Goal: Communication & Community: Participate in discussion

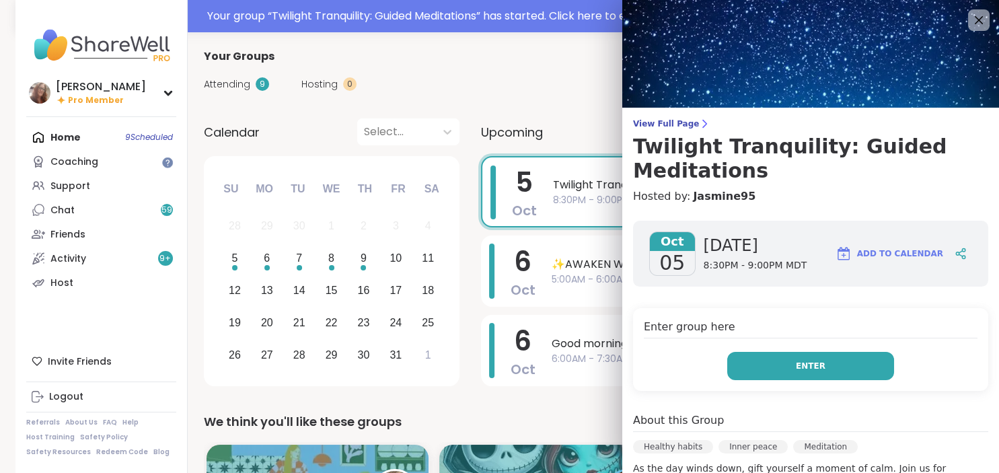
click at [798, 365] on button "Enter" at bounding box center [810, 366] width 167 height 28
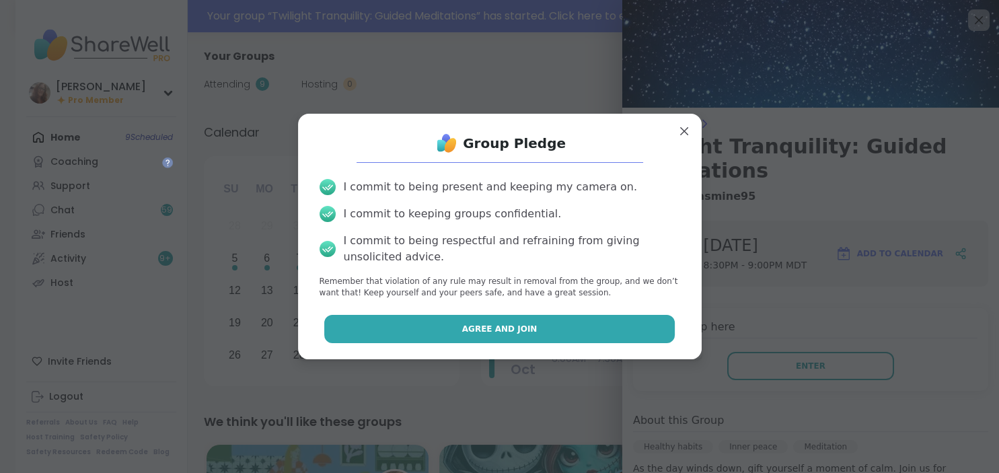
click at [584, 335] on button "Agree and Join" at bounding box center [499, 329] width 351 height 28
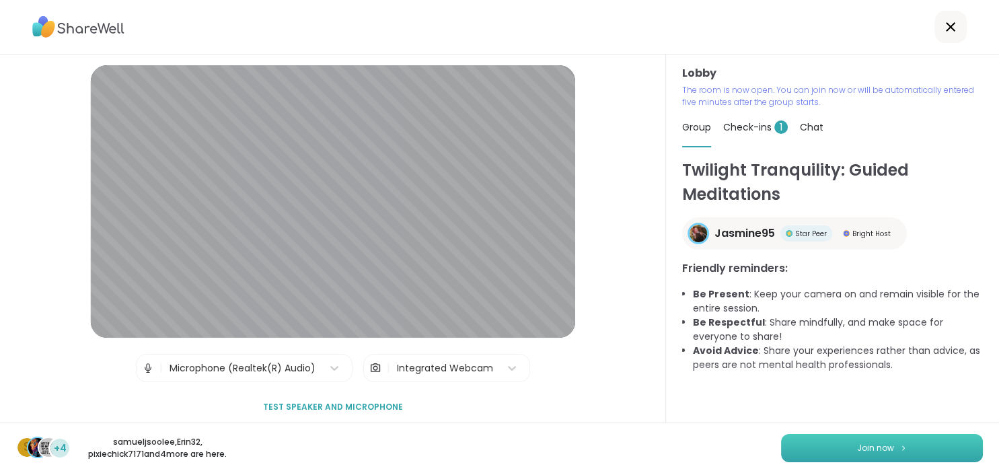
click at [869, 443] on span "Join now" at bounding box center [875, 448] width 37 height 12
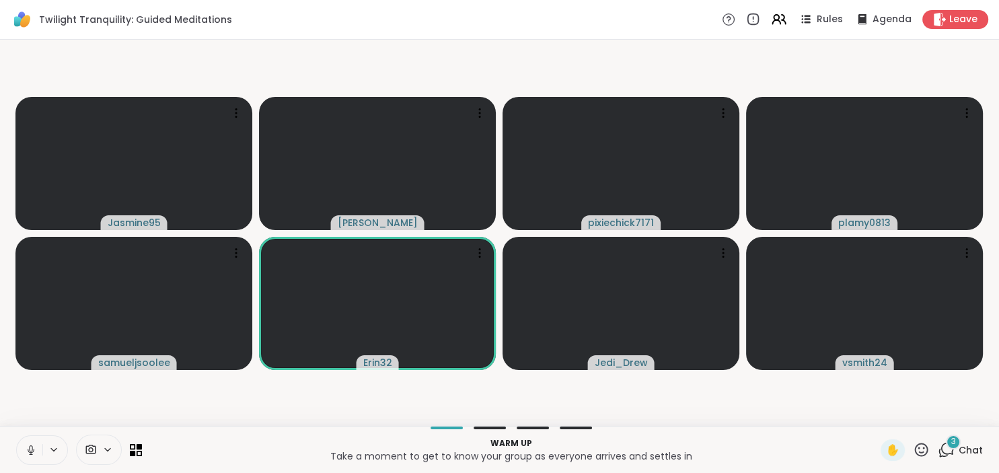
click at [246, 392] on video-player-container "Jasmine95 [PERSON_NAME] pixiechick7171 plamy0813 samueljsoolee Erin32 Jedi_Drew…" at bounding box center [499, 232] width 983 height 375
click at [30, 448] on icon at bounding box center [30, 448] width 3 height 6
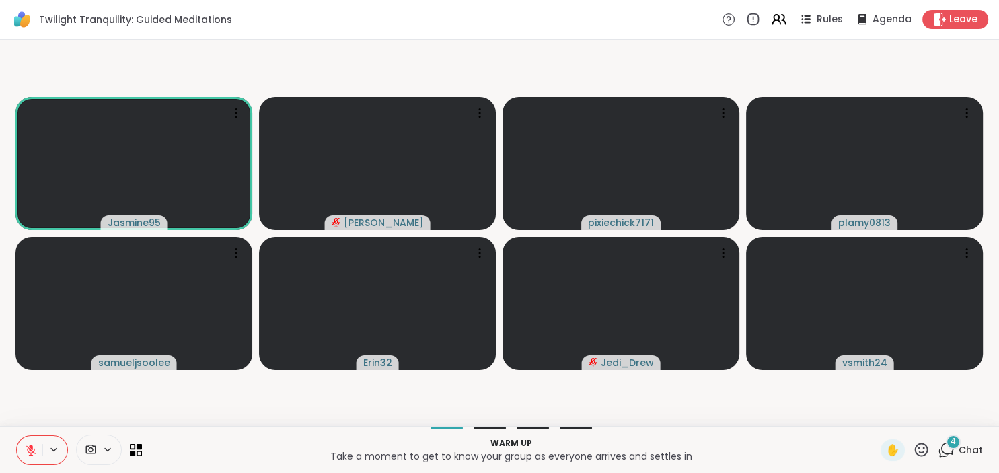
click at [32, 447] on icon at bounding box center [31, 446] width 4 height 5
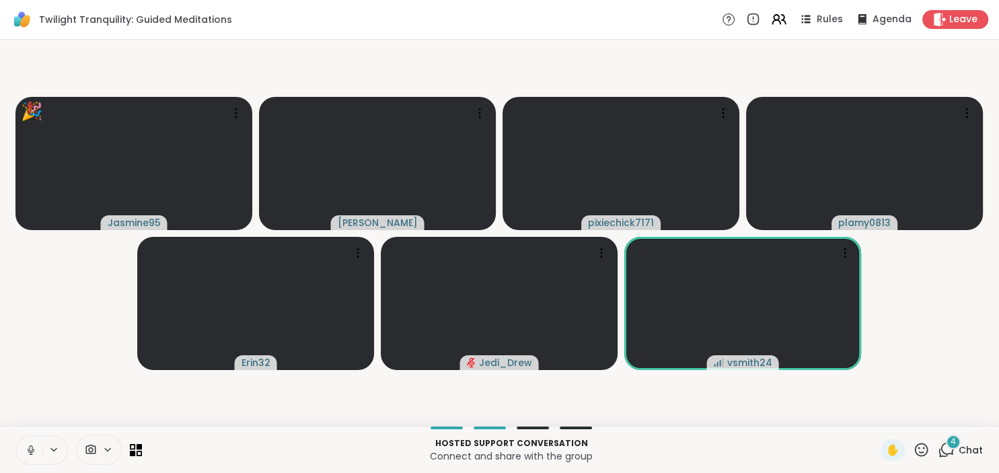
click at [922, 445] on icon at bounding box center [921, 449] width 13 height 13
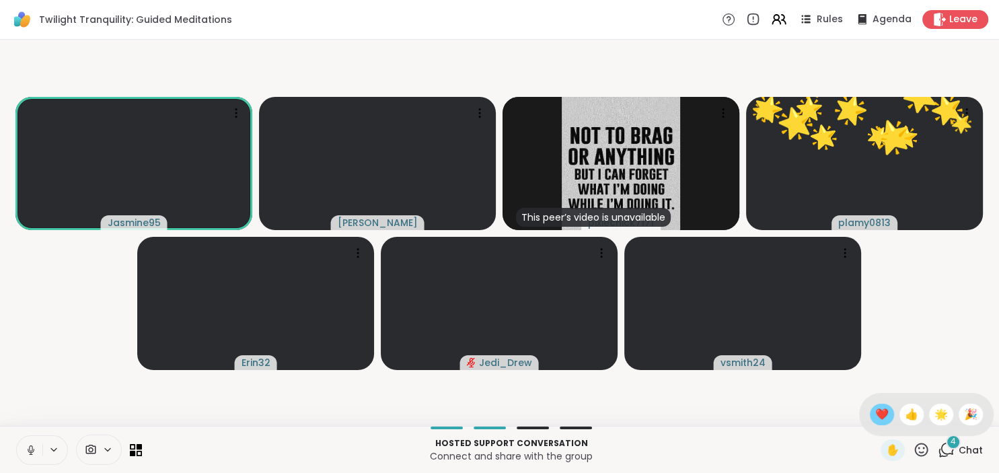
click at [875, 414] on span "❤️" at bounding box center [881, 414] width 13 height 16
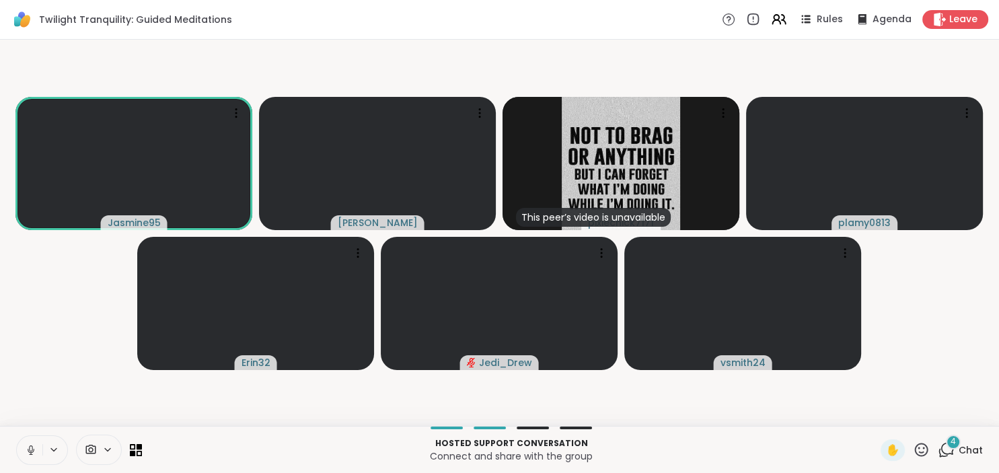
click at [27, 453] on icon at bounding box center [31, 450] width 12 height 12
click at [977, 444] on span "Chat" at bounding box center [971, 449] width 24 height 13
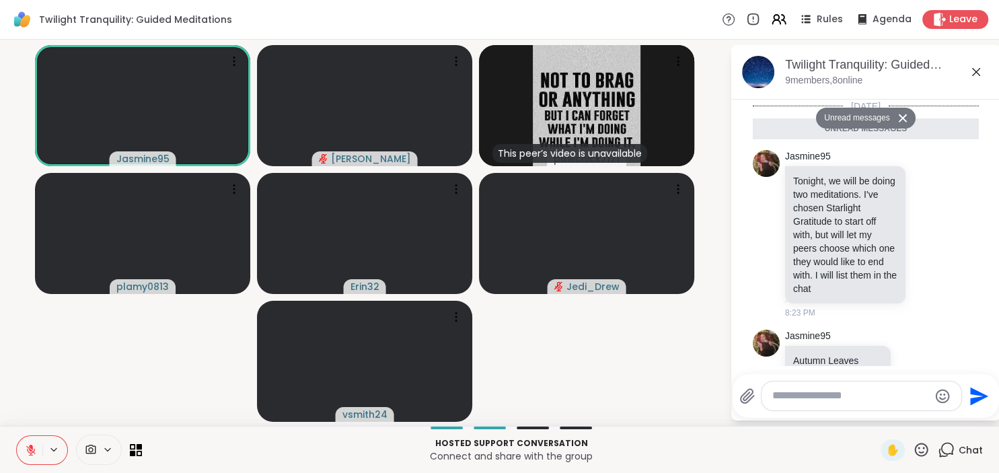
scroll to position [373, 0]
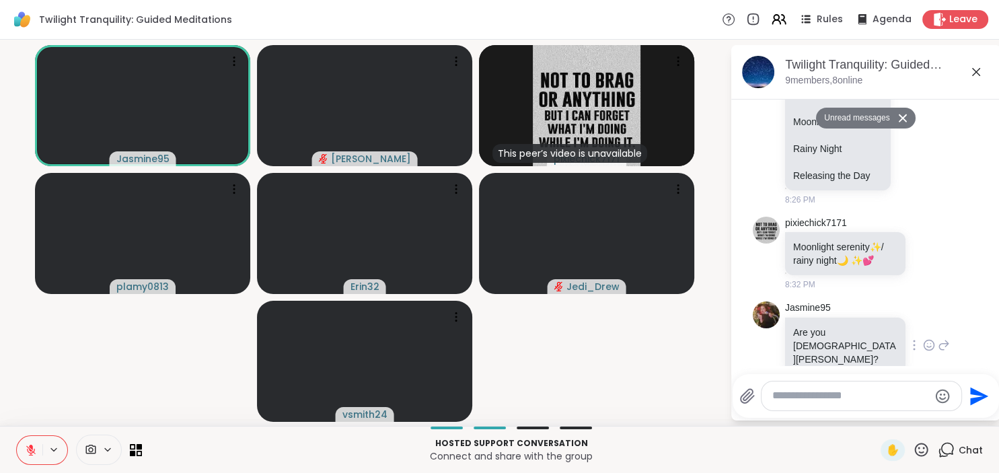
click at [968, 304] on div "Jasmine95 Are you new [PERSON_NAME]? 8:33 PM" at bounding box center [866, 345] width 226 height 99
click at [821, 395] on textarea "Type your message" at bounding box center [850, 396] width 157 height 14
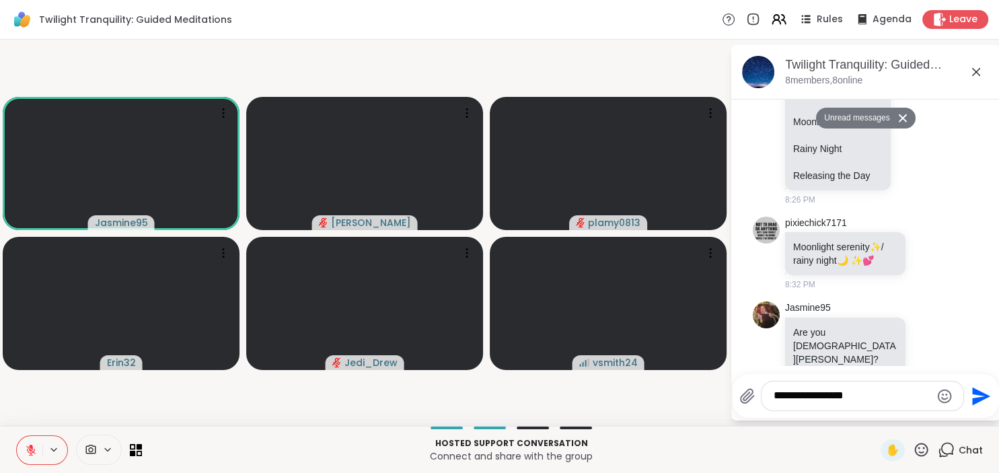
type textarea "**********"
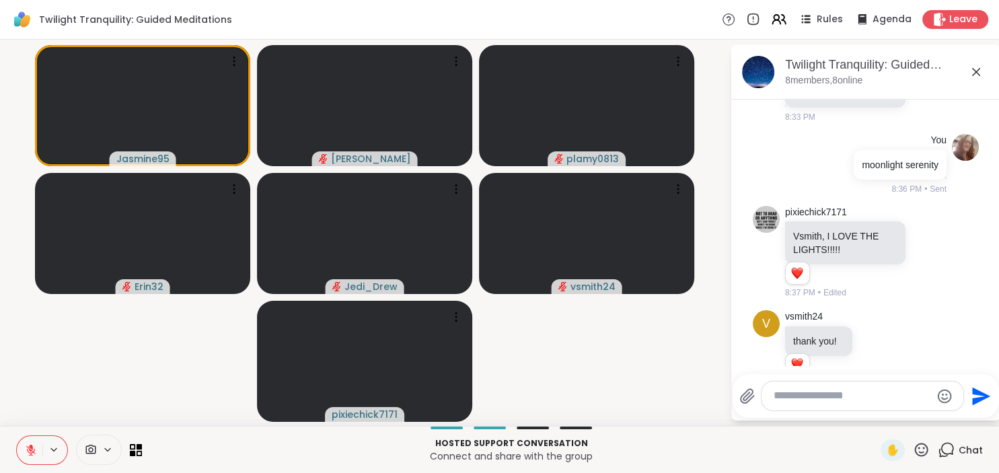
scroll to position [719, 0]
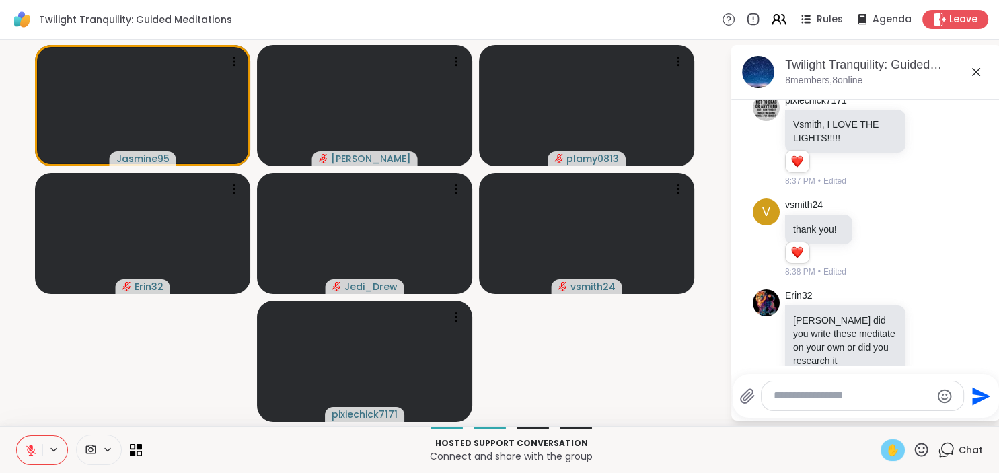
click at [887, 447] on span "✋" at bounding box center [892, 450] width 13 height 16
click at [26, 452] on icon at bounding box center [31, 450] width 12 height 12
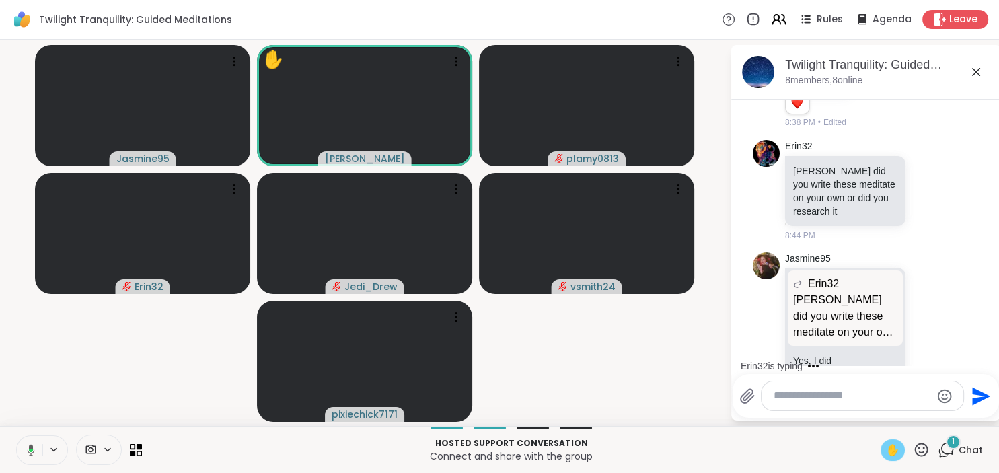
scroll to position [940, 0]
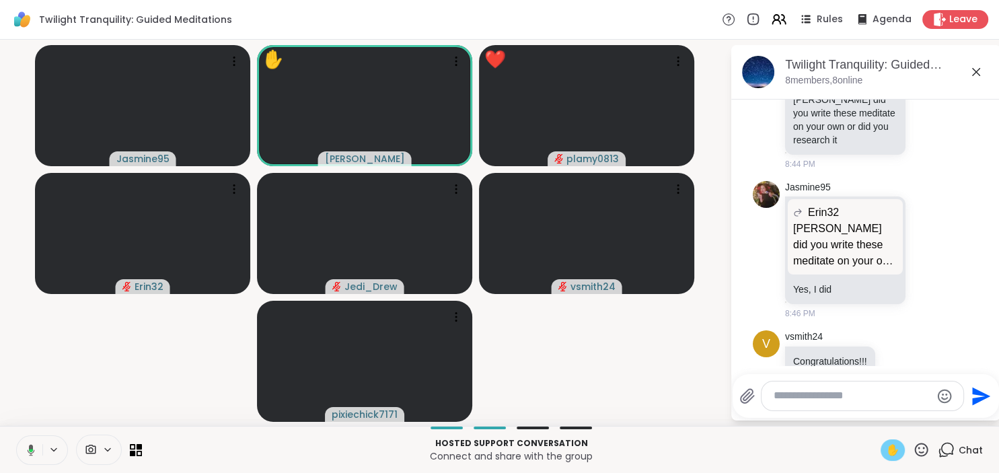
click at [28, 448] on icon at bounding box center [29, 450] width 12 height 12
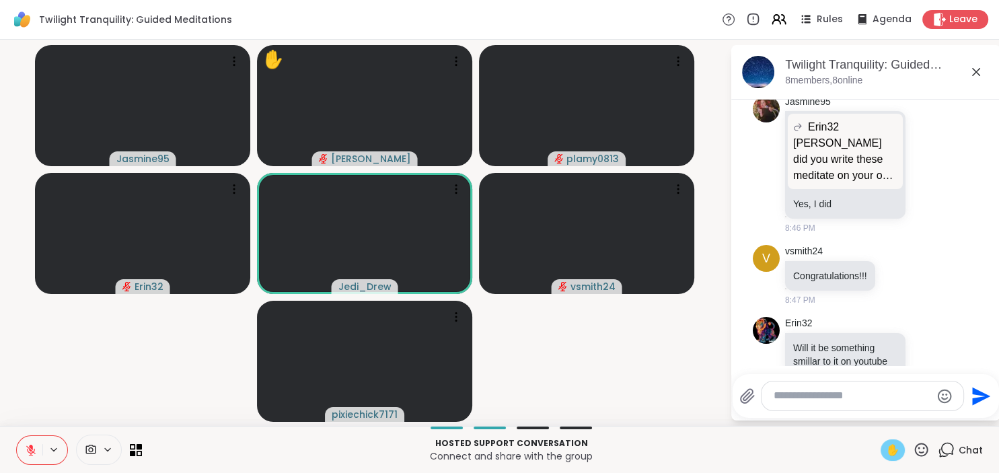
click at [892, 450] on span "✋" at bounding box center [892, 450] width 13 height 16
click at [916, 267] on icon at bounding box center [914, 275] width 12 height 16
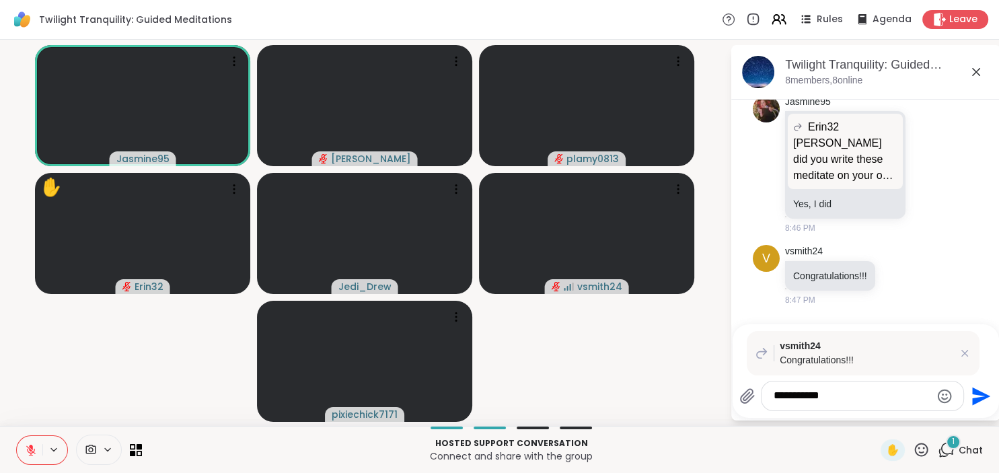
scroll to position [1146, 0]
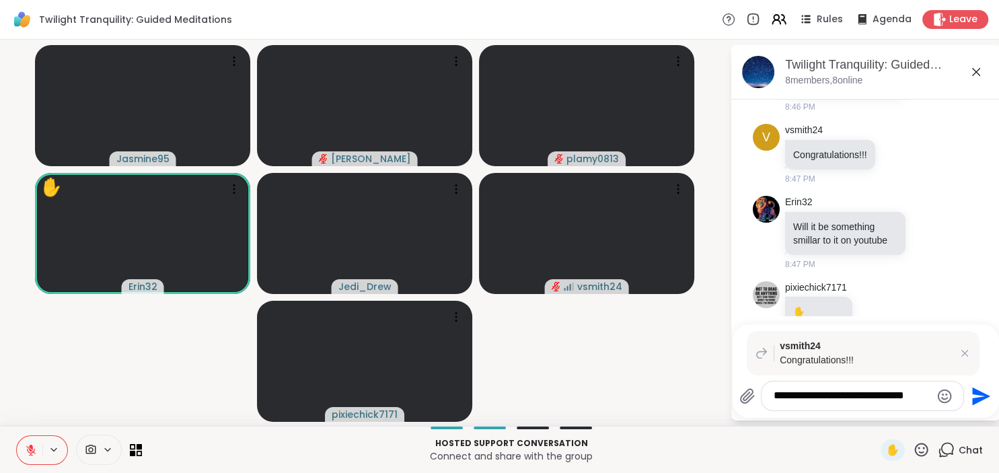
type textarea "**********"
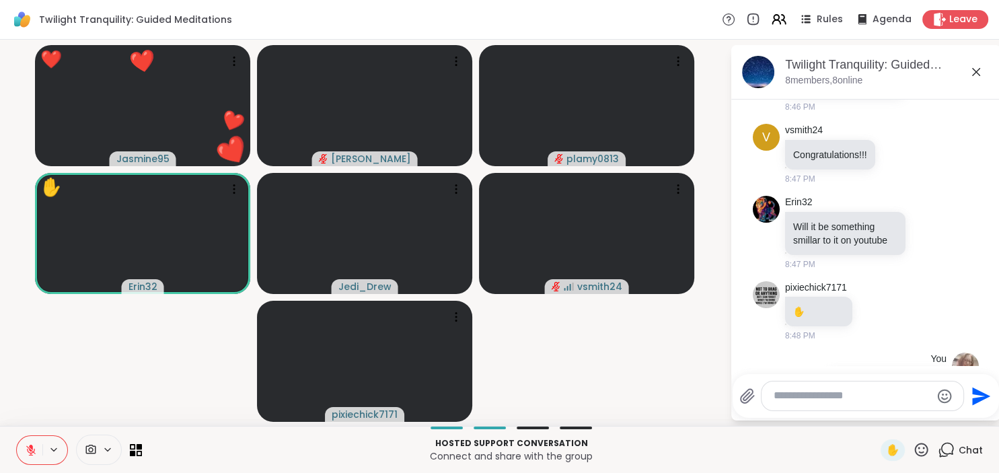
scroll to position [1227, 0]
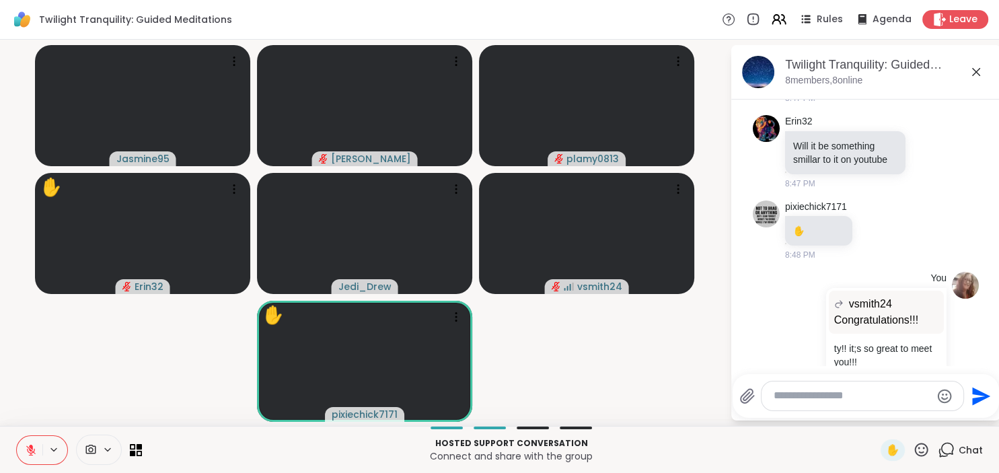
click at [921, 443] on icon at bounding box center [921, 449] width 17 height 17
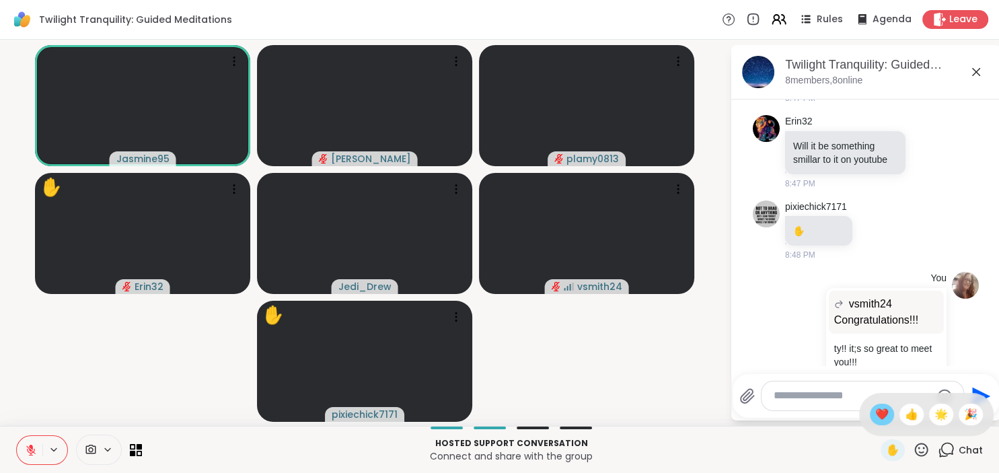
click at [876, 409] on span "❤️" at bounding box center [881, 414] width 13 height 16
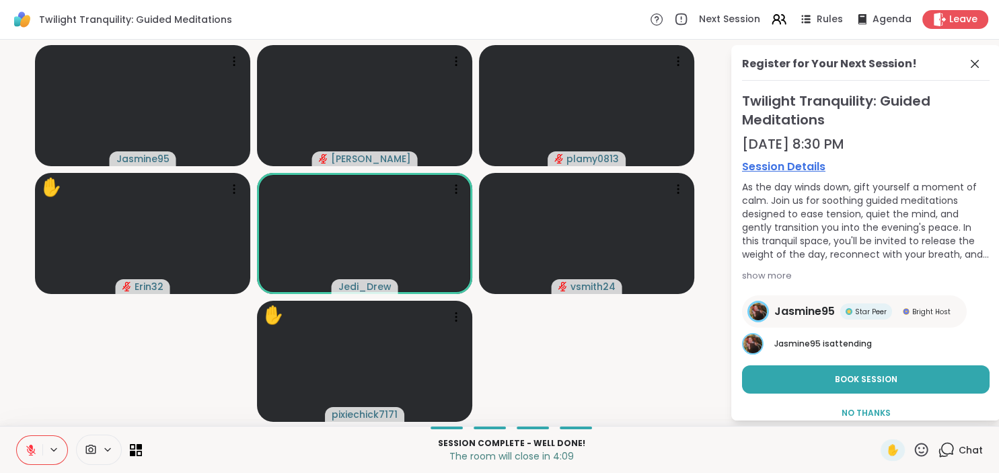
scroll to position [16, 0]
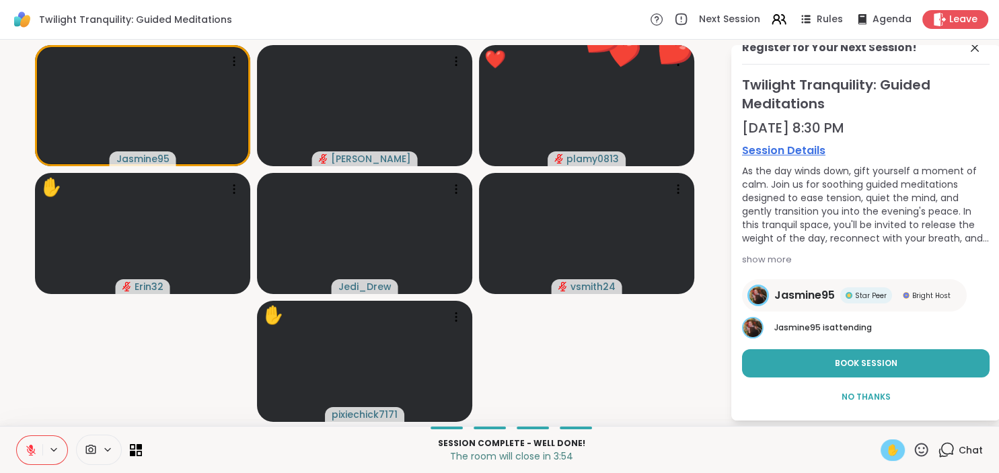
click at [892, 445] on span "✋" at bounding box center [892, 450] width 13 height 16
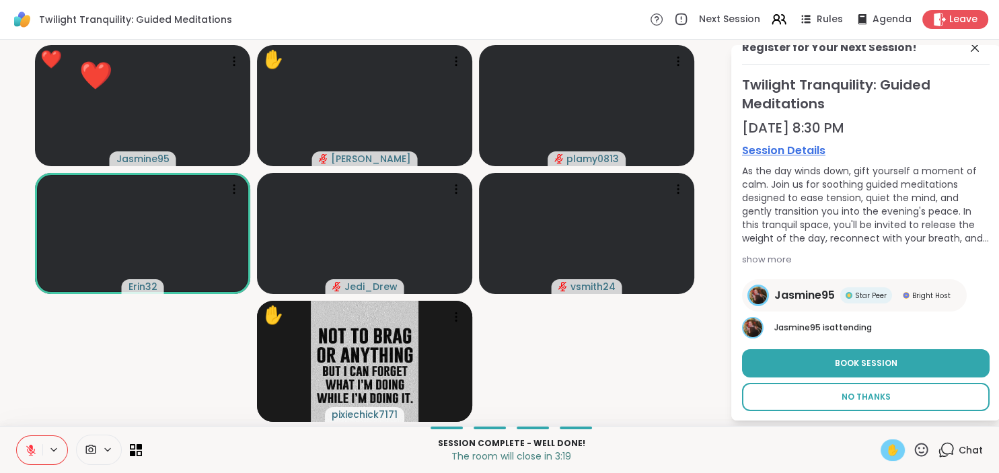
click at [854, 394] on span "No Thanks" at bounding box center [866, 397] width 49 height 12
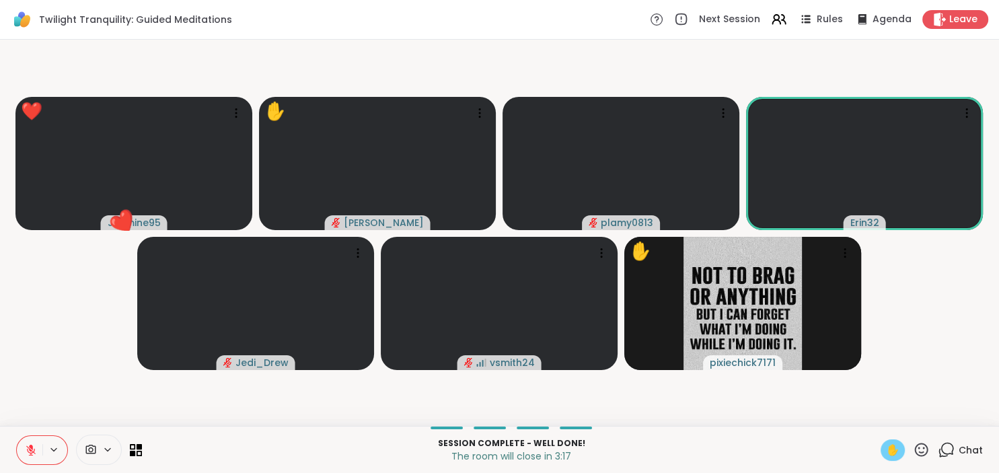
click at [957, 445] on div "Chat" at bounding box center [960, 450] width 45 height 22
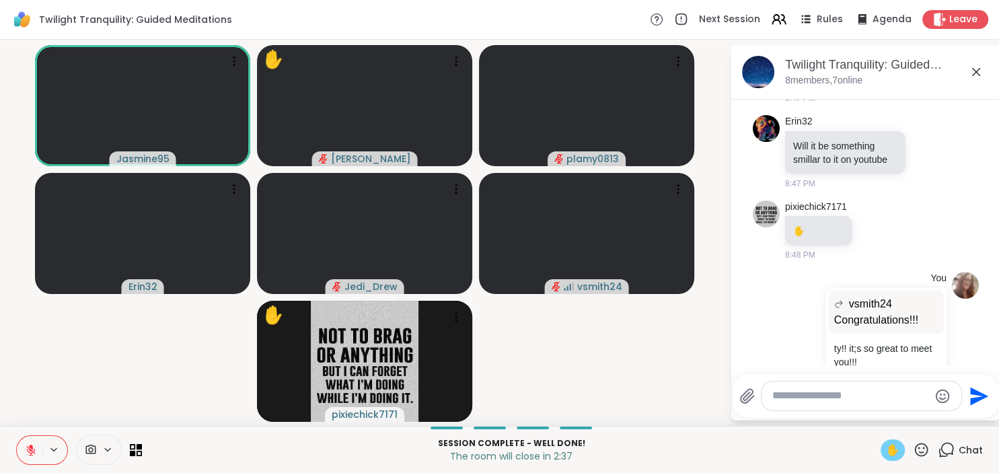
scroll to position [1339, 0]
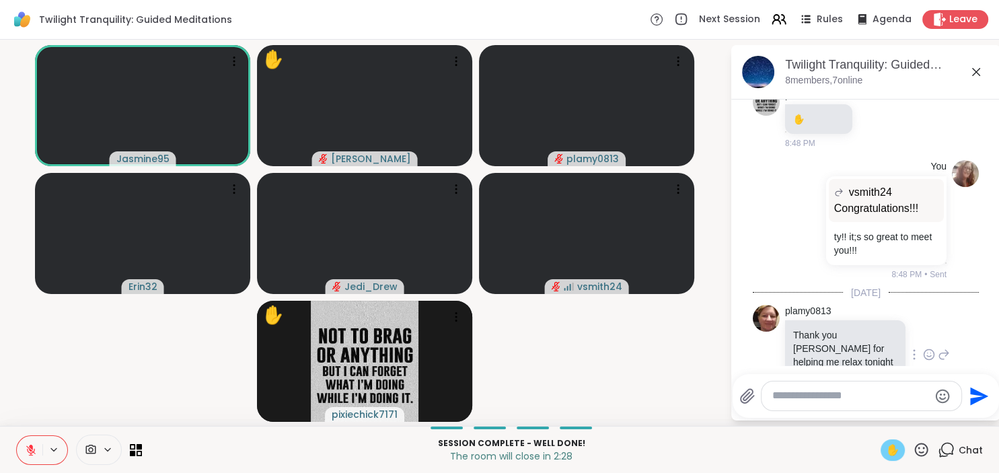
click at [929, 348] on icon at bounding box center [929, 354] width 12 height 13
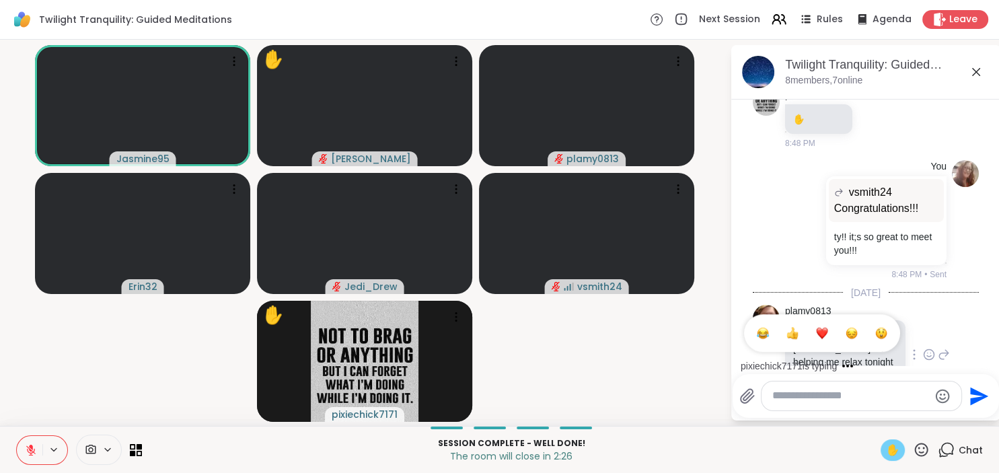
click at [823, 327] on div "Select Reaction: Heart" at bounding box center [822, 333] width 12 height 12
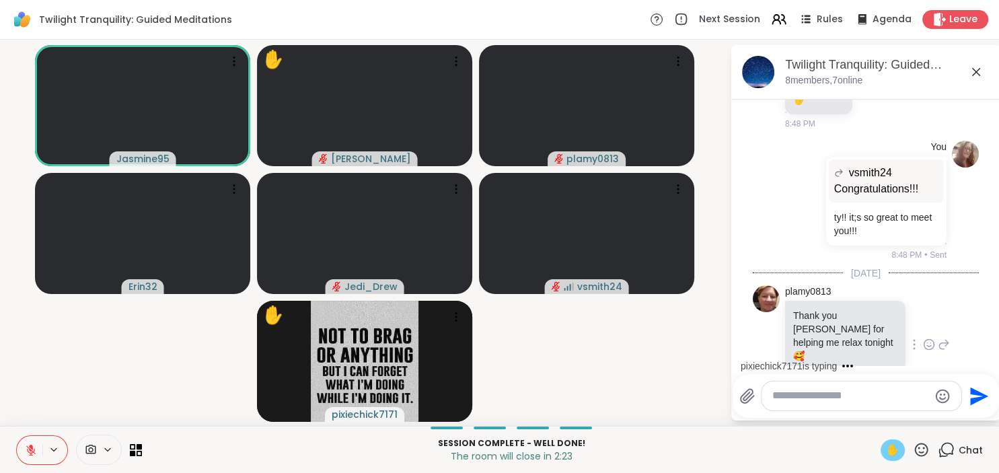
click at [797, 399] on textarea "Type your message" at bounding box center [850, 396] width 157 height 14
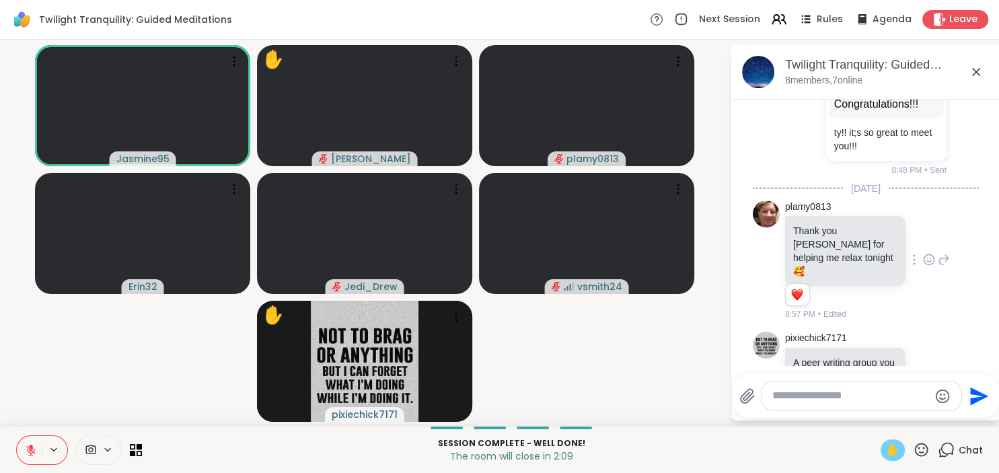
click at [31, 451] on icon at bounding box center [31, 450] width 12 height 12
click at [23, 449] on button at bounding box center [30, 450] width 26 height 28
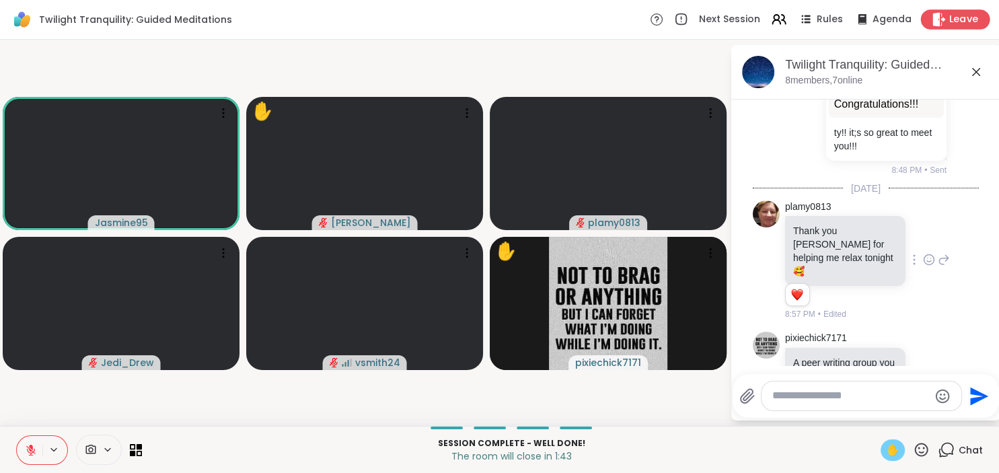
click at [959, 16] on span "Leave" at bounding box center [964, 20] width 30 height 14
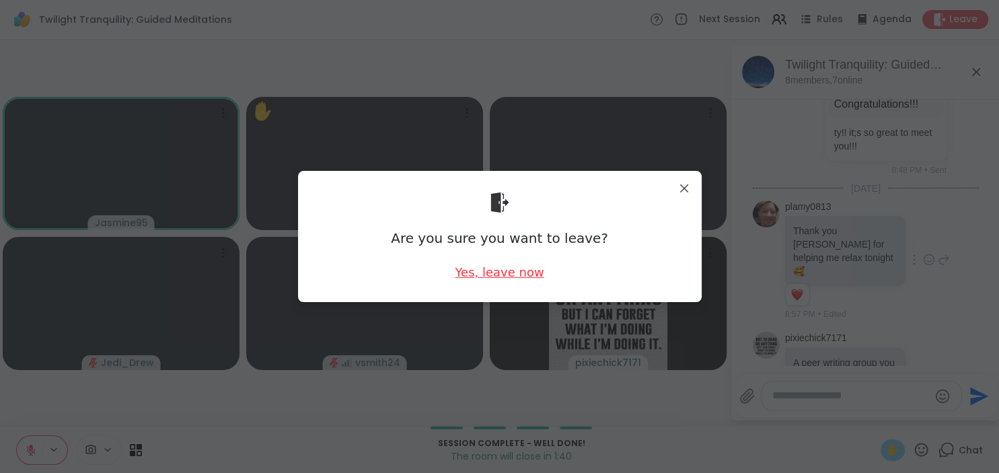
click at [521, 274] on div "Yes, leave now" at bounding box center [499, 272] width 89 height 17
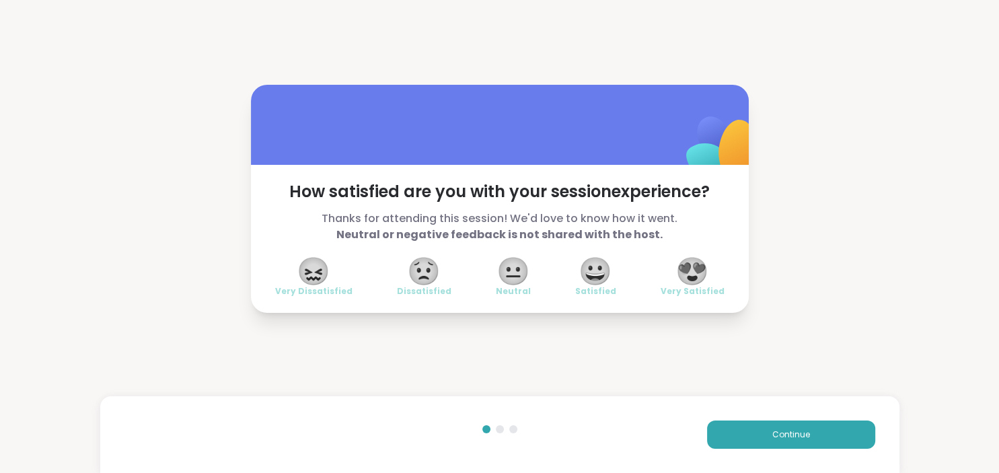
click at [687, 273] on span "😍" at bounding box center [692, 271] width 34 height 24
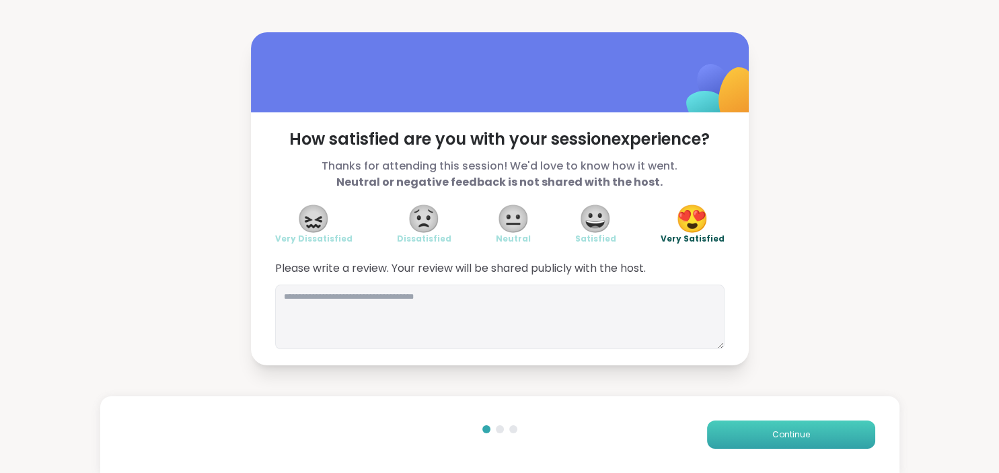
click at [784, 427] on button "Continue" at bounding box center [791, 434] width 168 height 28
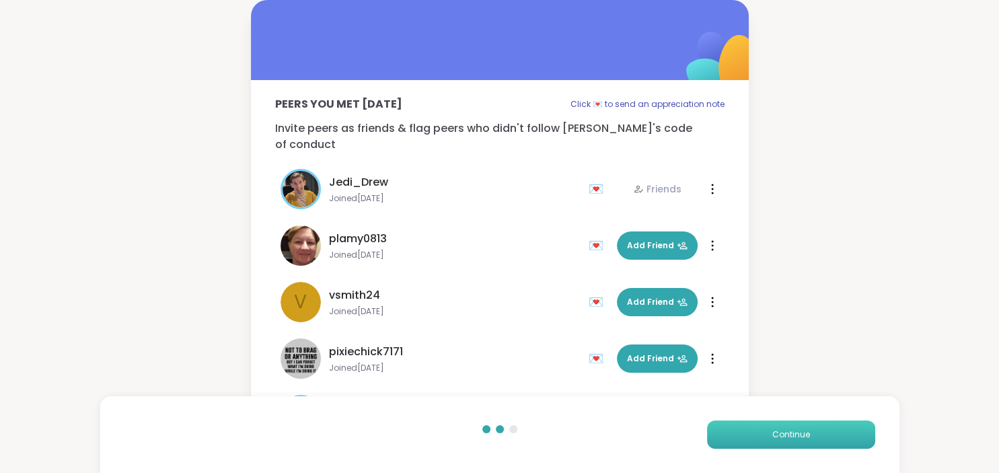
click at [784, 427] on button "Continue" at bounding box center [791, 434] width 168 height 28
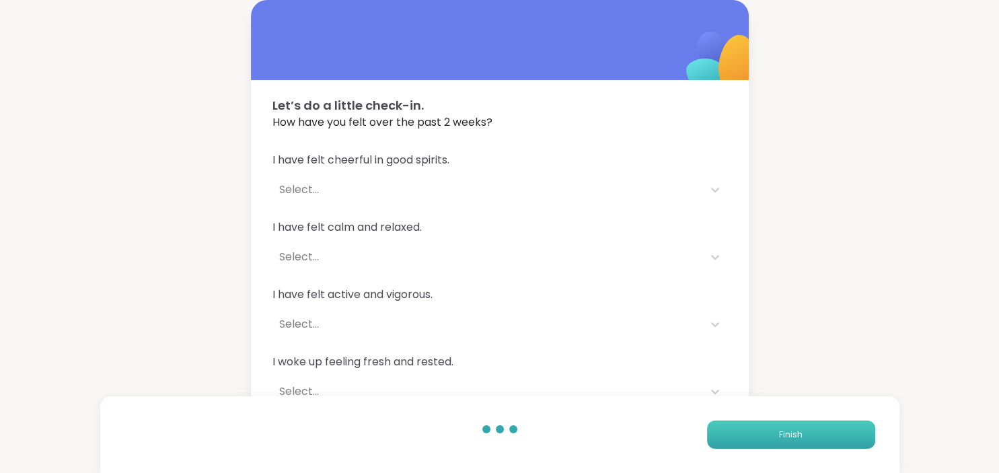
click at [784, 427] on button "Finish" at bounding box center [791, 434] width 168 height 28
